Goal: Information Seeking & Learning: Learn about a topic

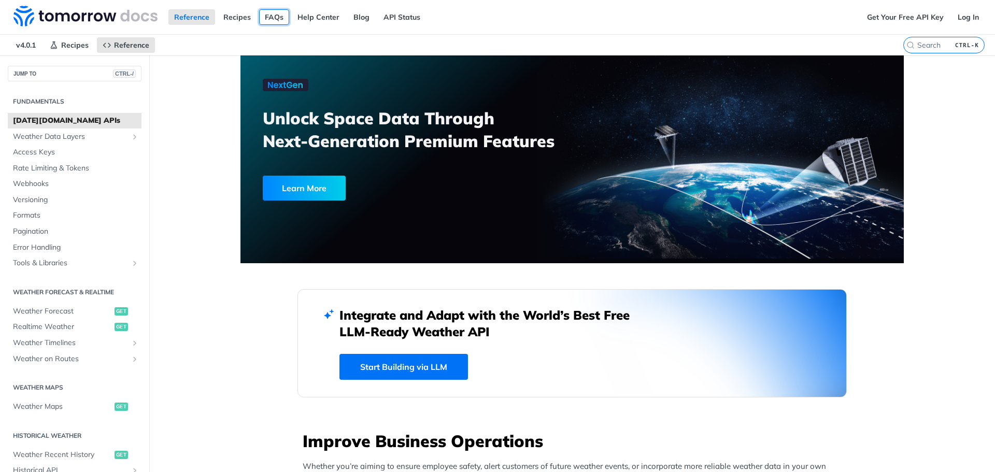
click at [265, 20] on link "FAQs" at bounding box center [274, 17] width 30 height 16
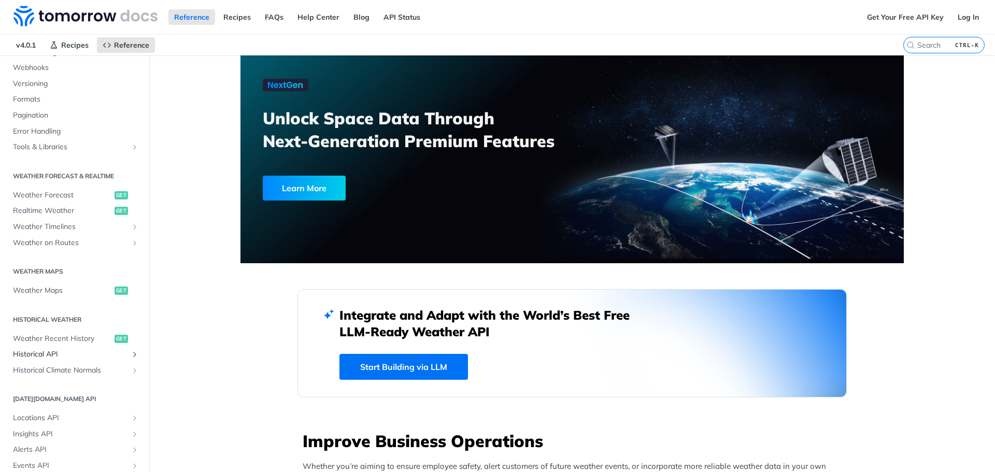
scroll to position [113, 0]
click at [44, 216] on span "Realtime Weather" at bounding box center [62, 214] width 99 height 10
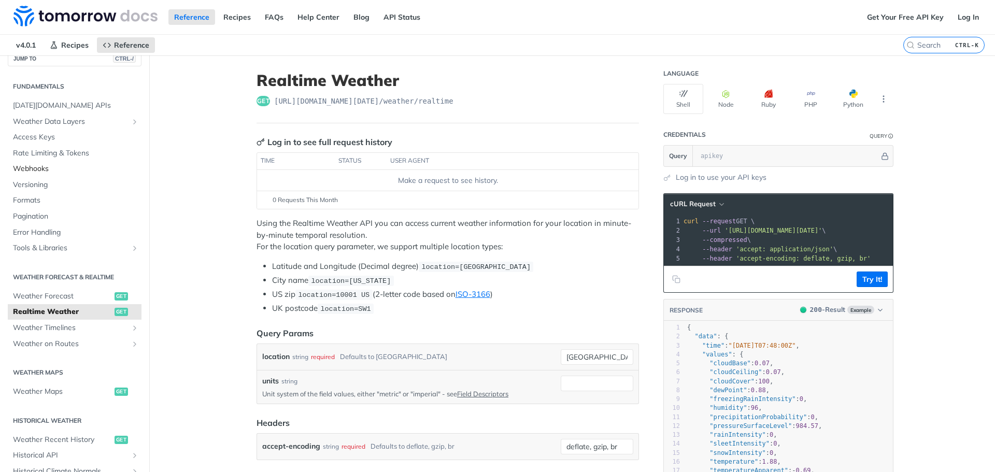
scroll to position [9, 0]
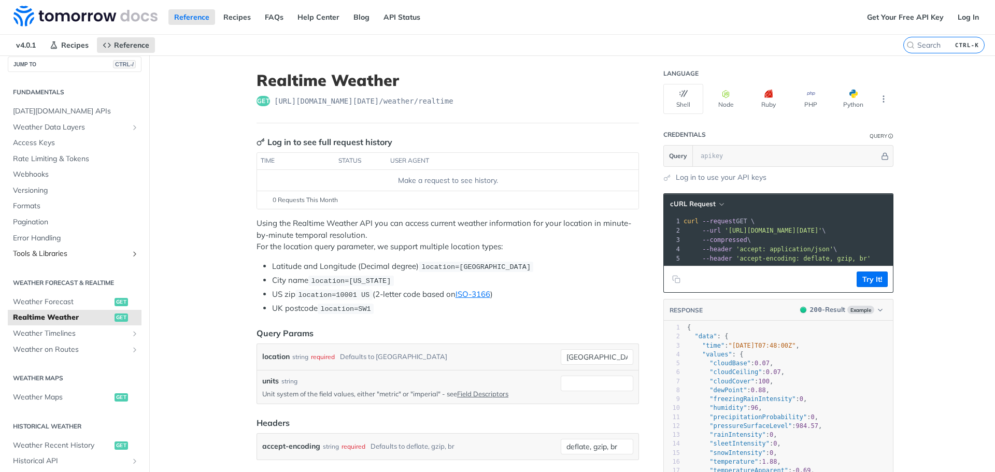
click at [57, 249] on span "Tools & Libraries" at bounding box center [70, 254] width 115 height 10
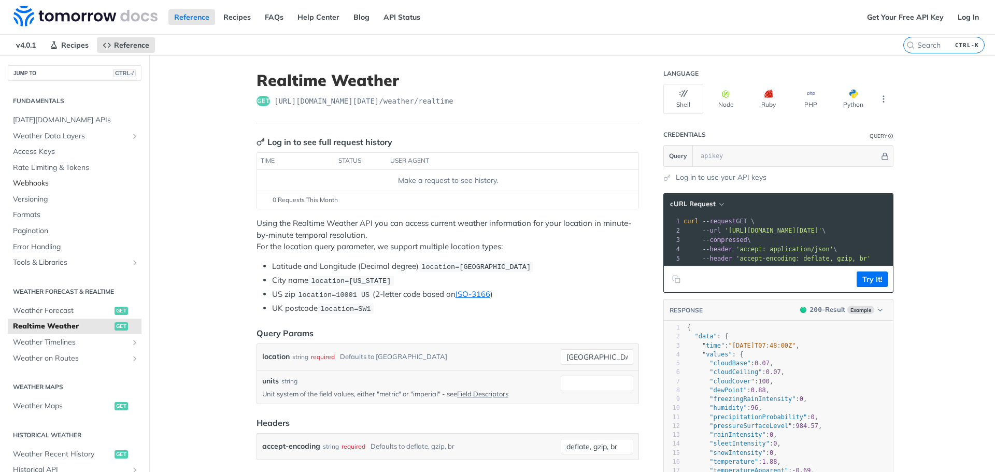
scroll to position [0, 0]
